Goal: Information Seeking & Learning: Check status

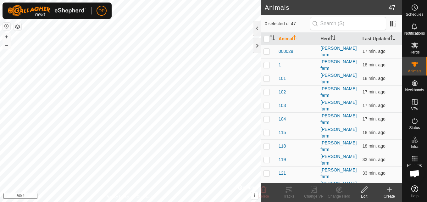
scroll to position [654, 0]
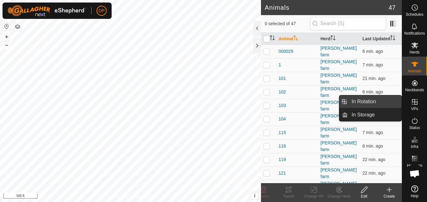
click at [388, 101] on link "In Rotation" at bounding box center [374, 101] width 54 height 13
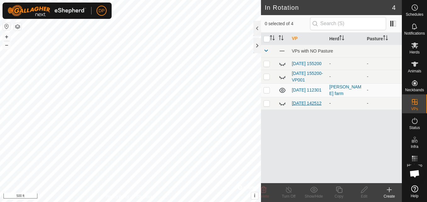
click at [299, 102] on link "[DATE] 142512" at bounding box center [307, 103] width 30 height 5
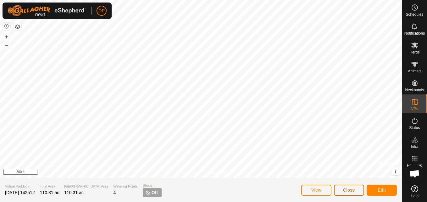
click at [352, 187] on span "Close" at bounding box center [349, 189] width 12 height 5
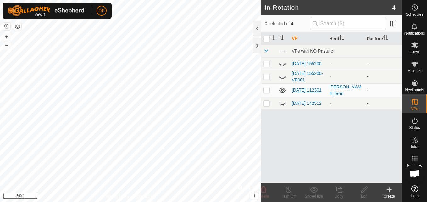
click at [303, 89] on link "[DATE] 112301" at bounding box center [307, 89] width 30 height 5
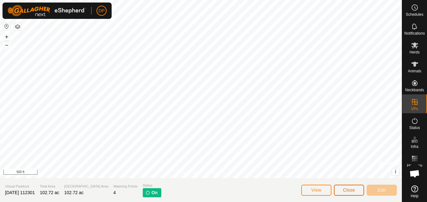
click at [348, 190] on span "Close" at bounding box center [349, 189] width 12 height 5
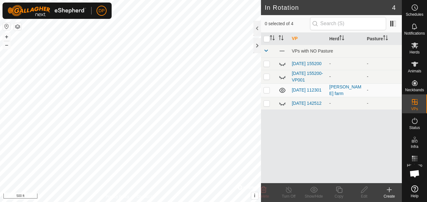
click at [301, 77] on td "[DATE] 155200-VP001" at bounding box center [307, 77] width 37 height 14
click at [301, 80] on link "[DATE] 155200-VP001" at bounding box center [307, 77] width 31 height 12
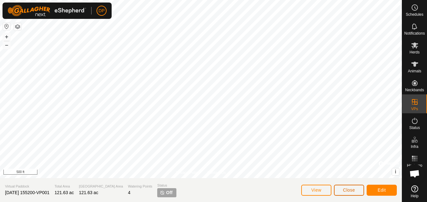
click at [350, 192] on span "Close" at bounding box center [349, 189] width 12 height 5
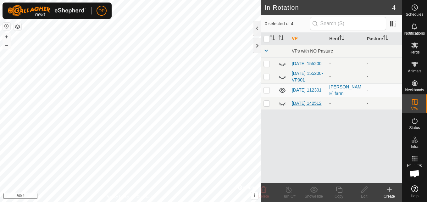
click at [301, 103] on link "[DATE] 142512" at bounding box center [307, 103] width 30 height 5
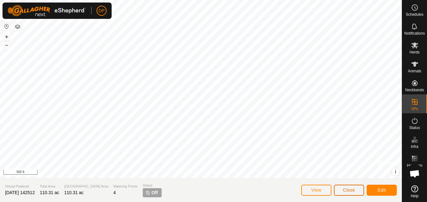
click at [342, 189] on button "Close" at bounding box center [349, 189] width 30 height 11
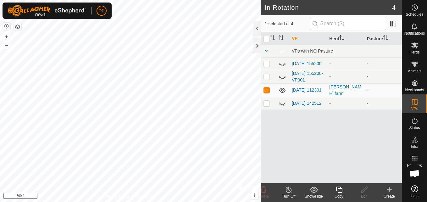
click at [265, 91] on p-checkbox at bounding box center [266, 89] width 6 height 5
checkbox input "false"
click at [298, 87] on link "[DATE] 112301" at bounding box center [307, 89] width 30 height 5
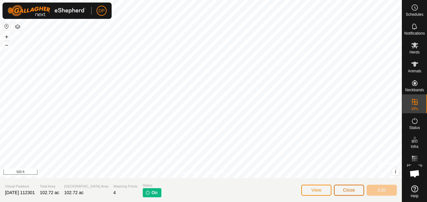
click at [356, 189] on button "Close" at bounding box center [349, 189] width 30 height 11
